Goal: Task Accomplishment & Management: Manage account settings

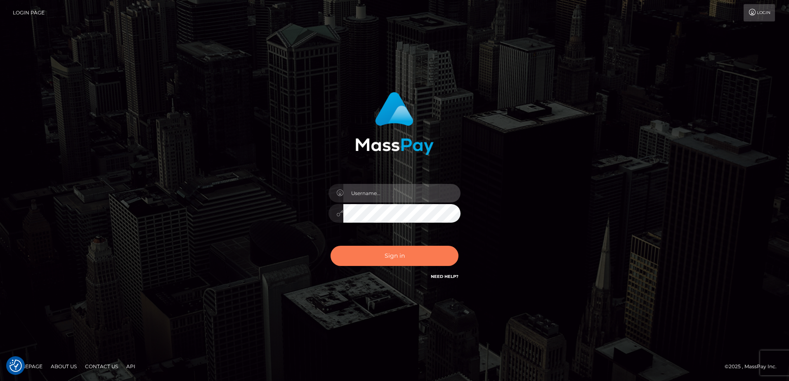
type input "[PERSON_NAME]"
click at [226, 222] on div "[PERSON_NAME] Sign in" at bounding box center [394, 191] width 470 height 210
click at [370, 257] on button "Sign in" at bounding box center [395, 256] width 128 height 20
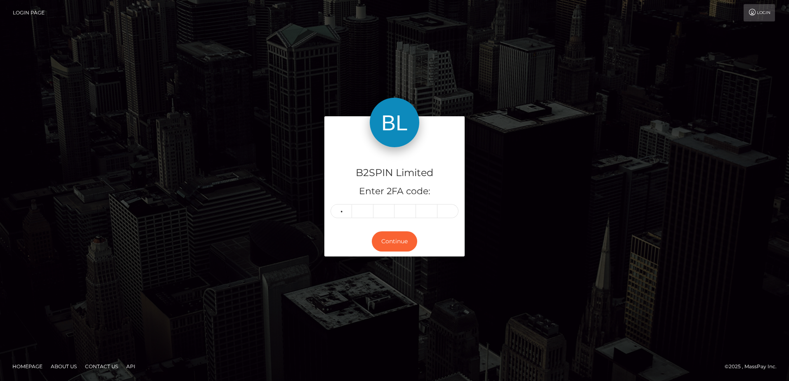
type input "9"
type input "2"
type input "6"
type input "2"
type input "8"
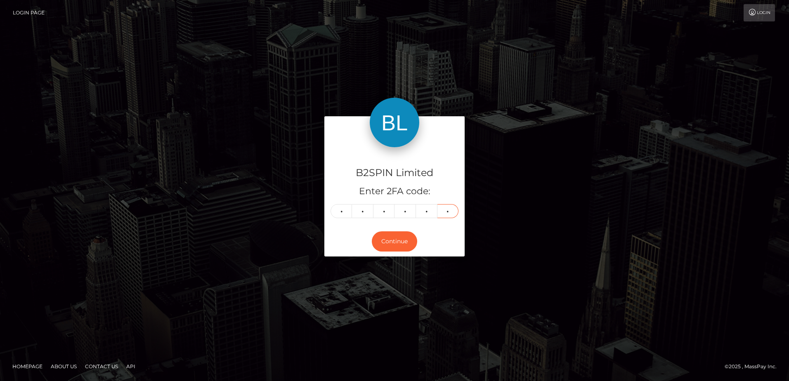
type input "4"
click at [266, 199] on div "B2SPIN Limited Enter 2FA code: 9 2 6 2 8 4 926284 Continue" at bounding box center [394, 190] width 470 height 148
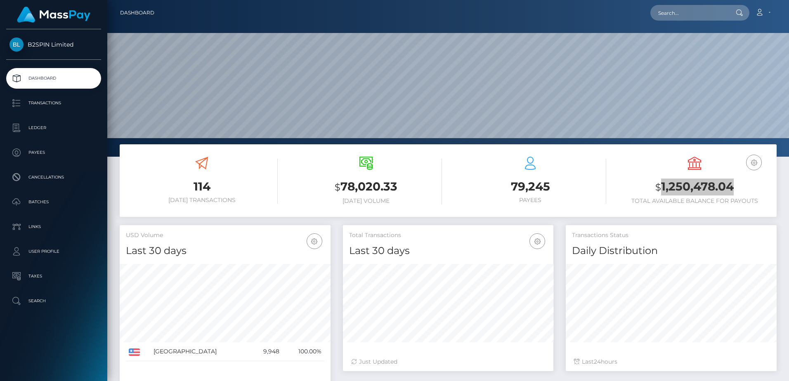
scroll to position [147, 210]
click at [372, 186] on h3 "$ 78,020.33" at bounding box center [366, 187] width 152 height 17
click at [417, 187] on h3 "$ 78,020.33" at bounding box center [366, 187] width 152 height 17
